Goal: Information Seeking & Learning: Learn about a topic

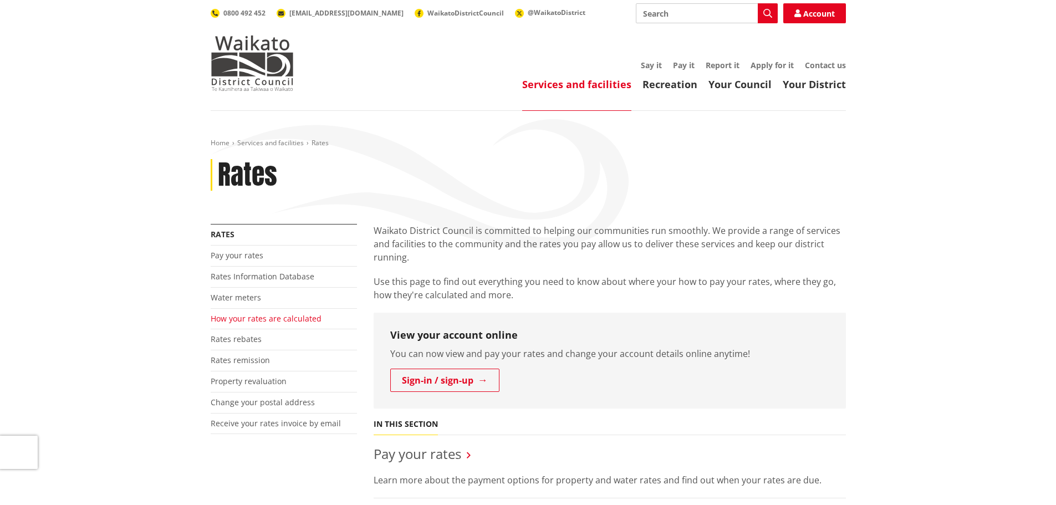
click at [264, 314] on link "How your rates are calculated" at bounding box center [266, 318] width 111 height 11
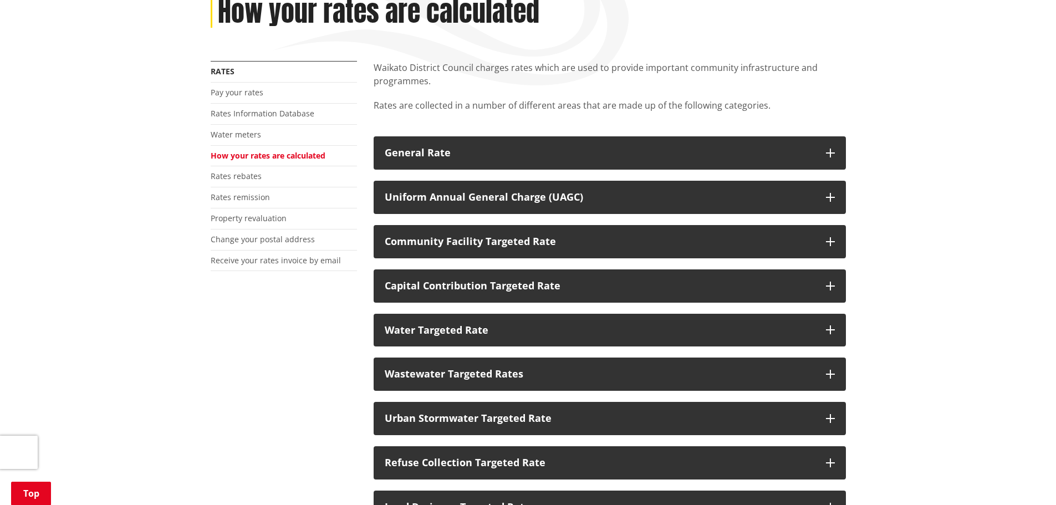
scroll to position [166, 0]
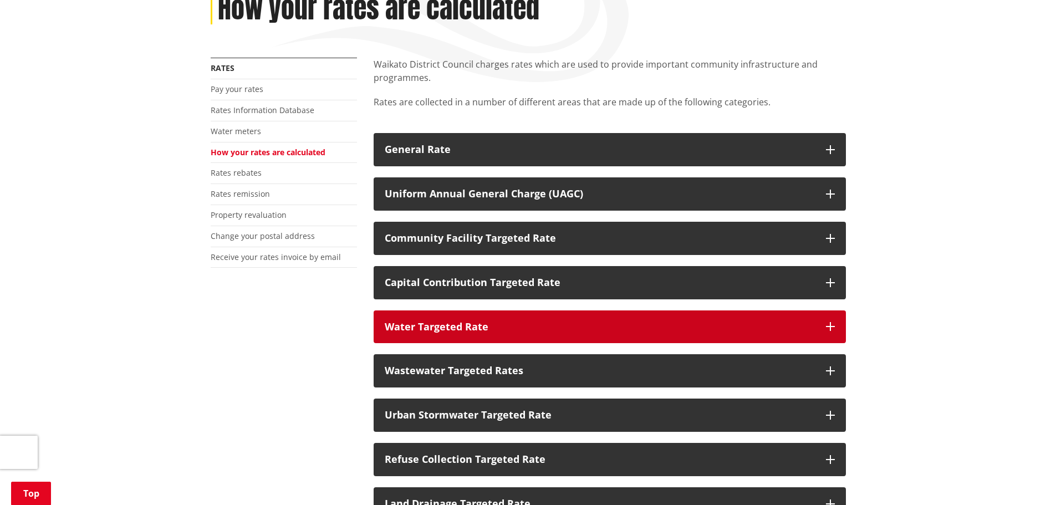
click at [833, 325] on icon "button" at bounding box center [830, 326] width 9 height 9
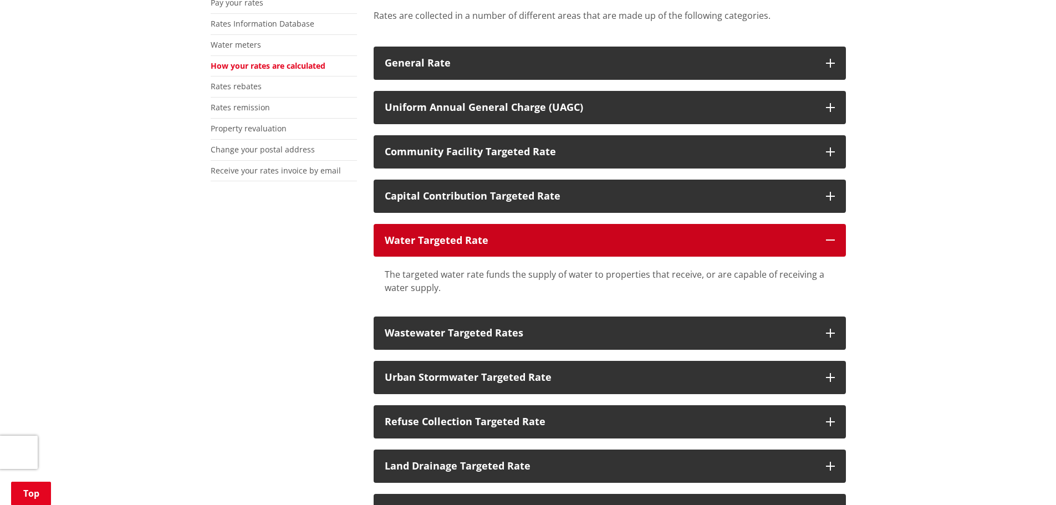
scroll to position [277, 0]
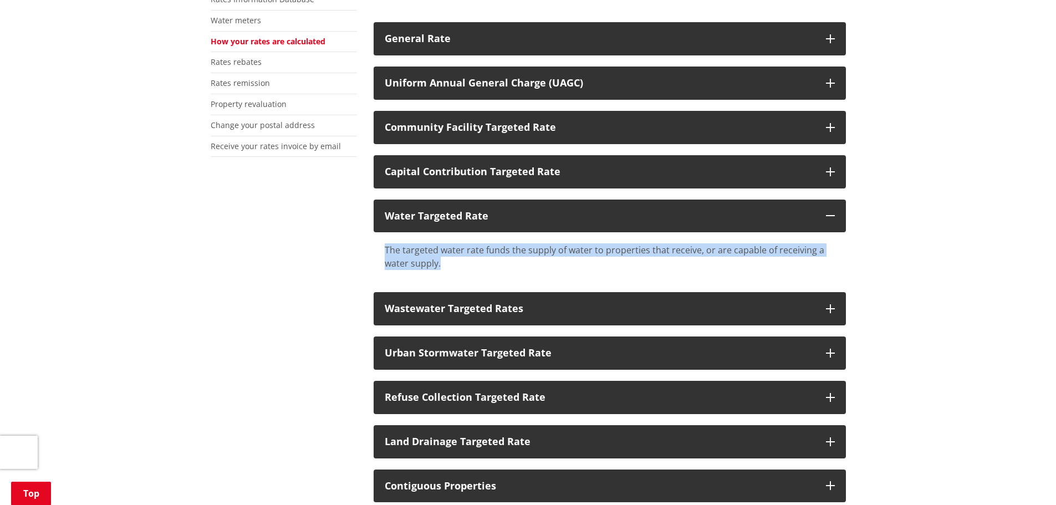
drag, startPoint x: 384, startPoint y: 244, endPoint x: 489, endPoint y: 264, distance: 106.6
click at [489, 264] on div "The targeted water rate funds the supply of water to properties that receive, o…" at bounding box center [610, 256] width 450 height 27
copy div "The targeted water rate funds the supply of water to properties that receive, o…"
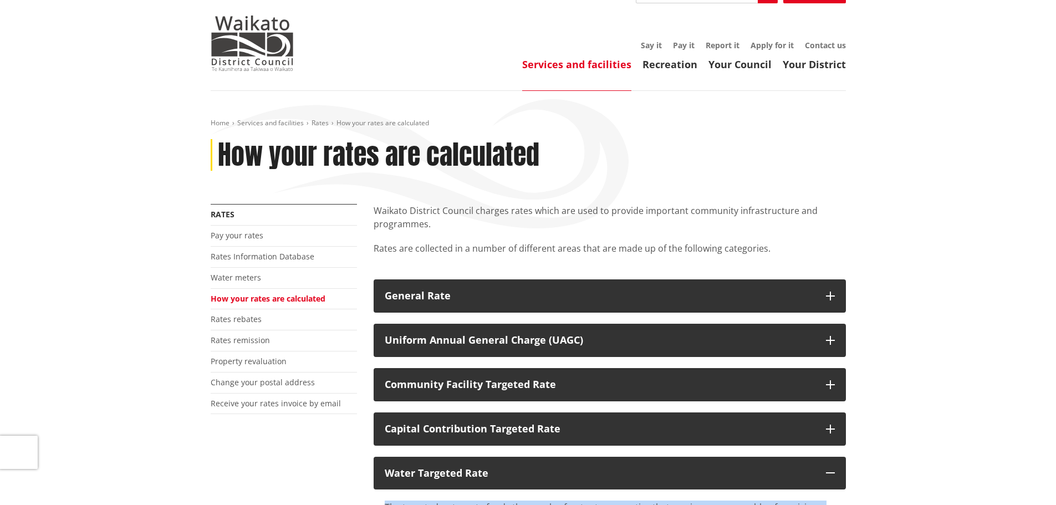
scroll to position [0, 0]
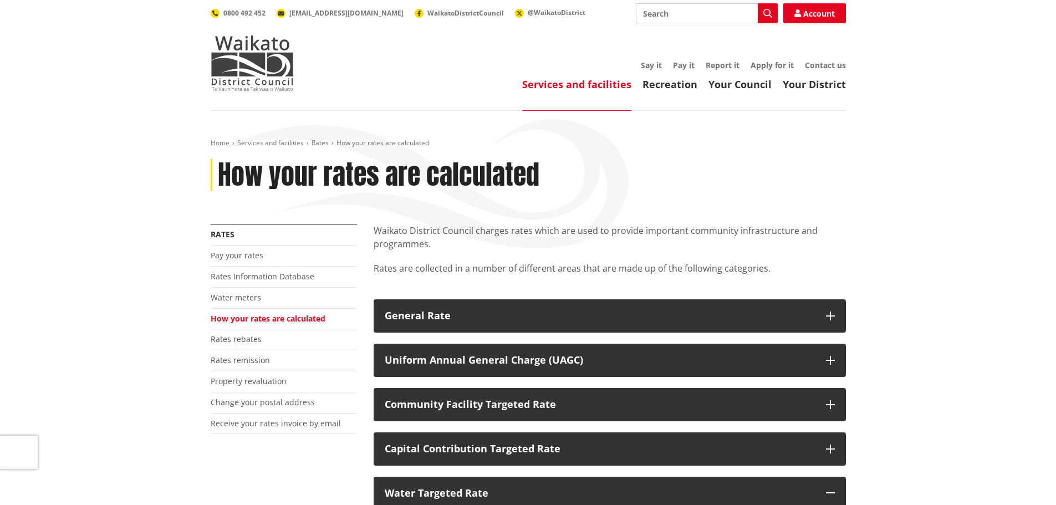
click at [713, 7] on input "Search" at bounding box center [707, 13] width 142 height 20
click at [760, 18] on button "Search" at bounding box center [768, 13] width 20 height 20
click at [682, 74] on div "Long Term Plan" at bounding box center [706, 74] width 141 height 20
type input "Long Term Plan"
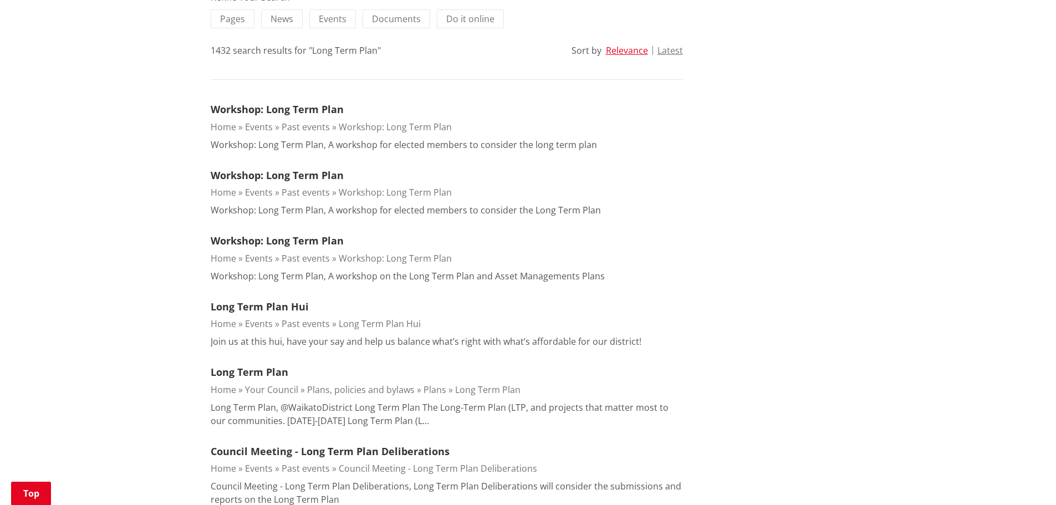
scroll to position [277, 0]
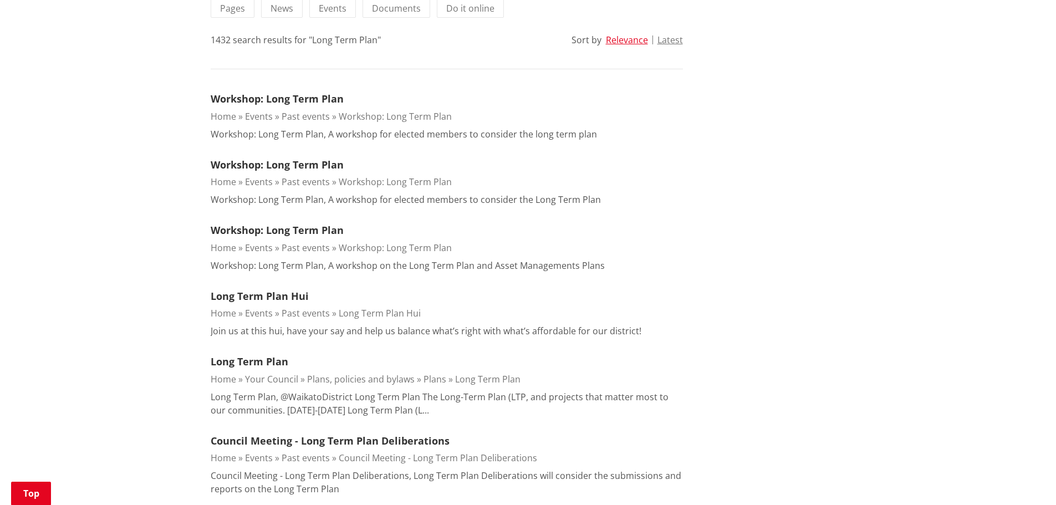
click at [464, 381] on link "Long Term Plan" at bounding box center [487, 379] width 65 height 12
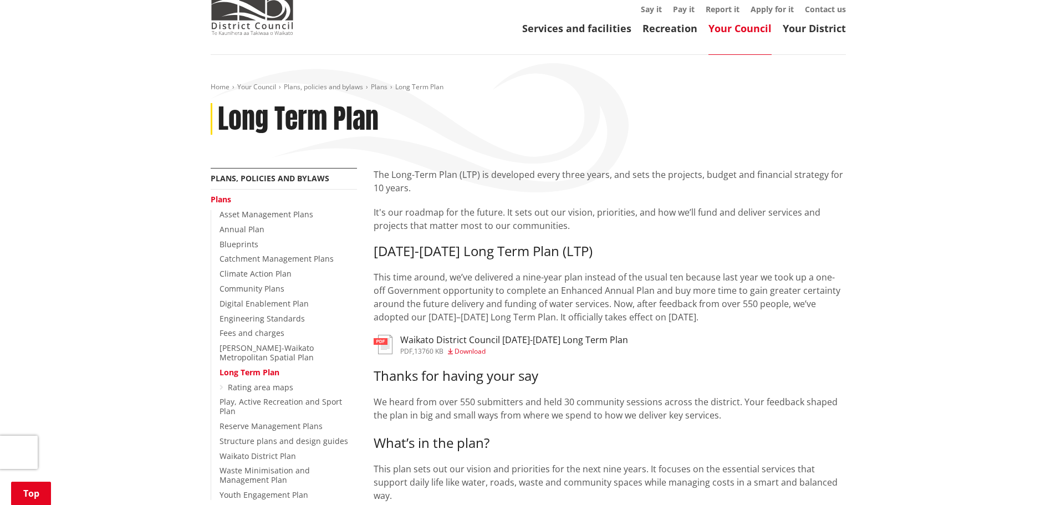
scroll to position [55, 0]
click at [423, 343] on h3 "Waikato District Council [DATE]-[DATE] Long Term Plan" at bounding box center [514, 340] width 228 height 11
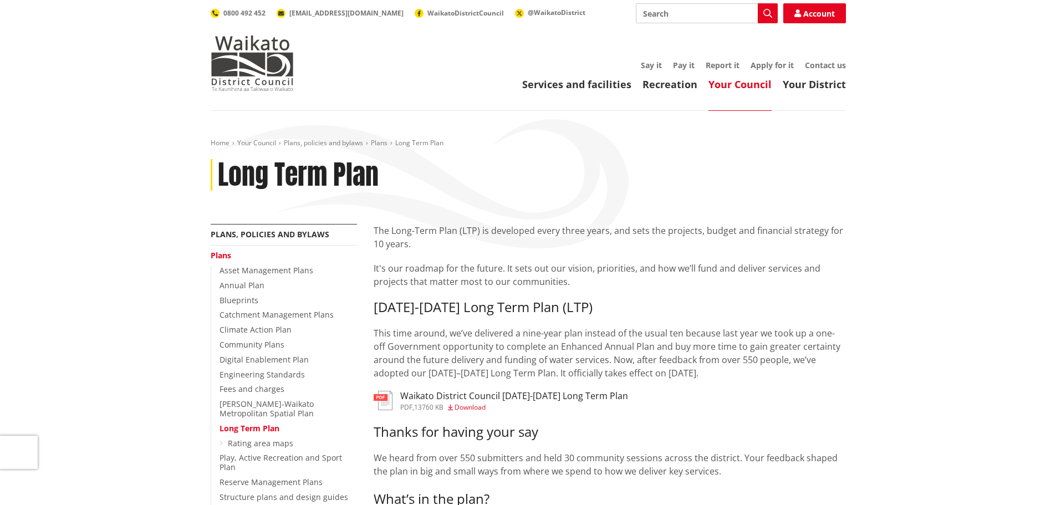
scroll to position [55, 0]
